Goal: Navigation & Orientation: Go to known website

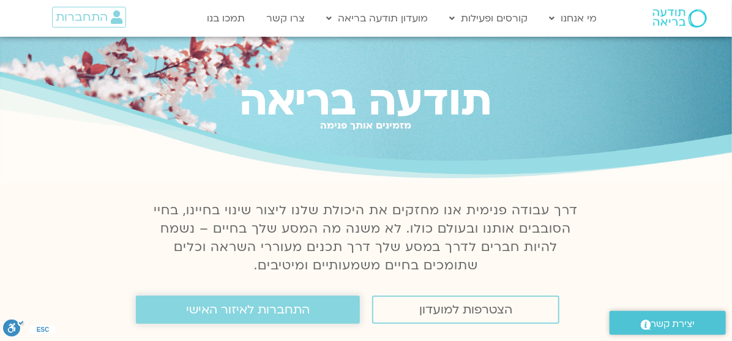
click at [296, 319] on link "התחברות לאיזור האישי" at bounding box center [248, 310] width 224 height 28
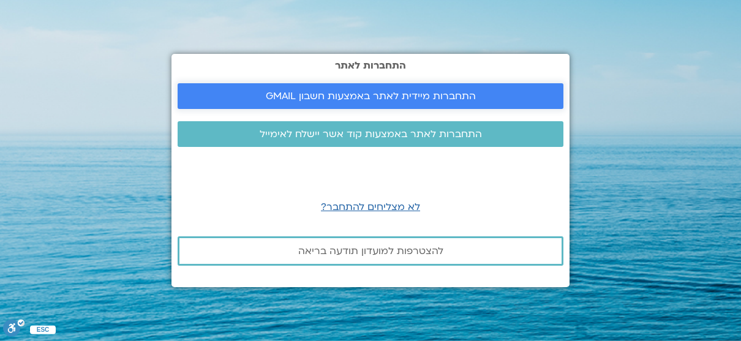
click at [375, 106] on link "התחברות מיידית לאתר באמצעות חשבון GMAIL" at bounding box center [371, 96] width 386 height 26
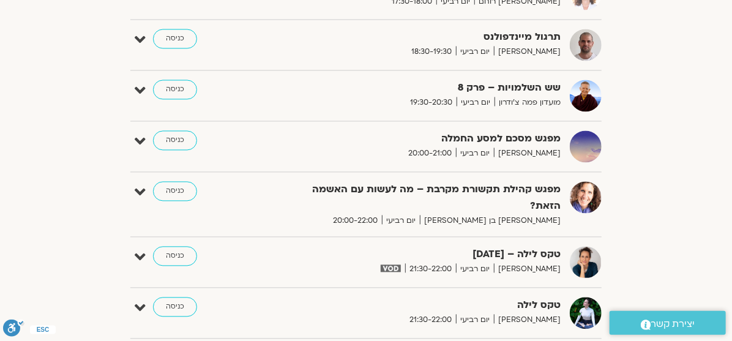
scroll to position [1001, 0]
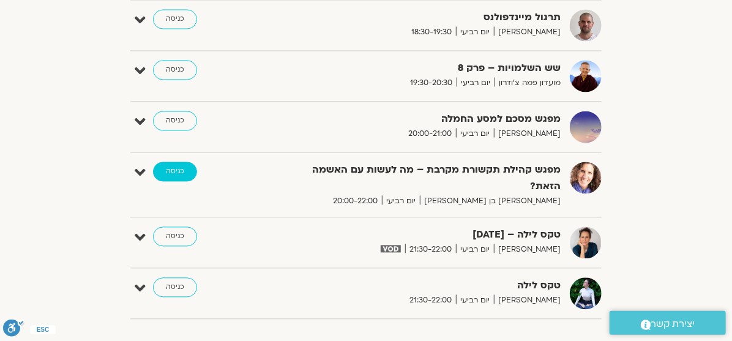
click at [166, 170] on link "כניסה" at bounding box center [175, 172] width 44 height 20
